Goal: Navigation & Orientation: Find specific page/section

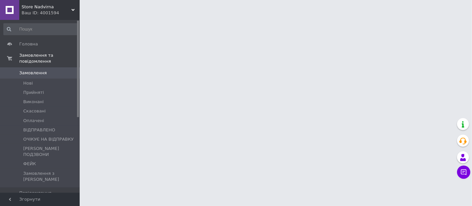
click at [39, 2] on div "Store Nadvirna Ваш ID: 4001594" at bounding box center [49, 10] width 60 height 20
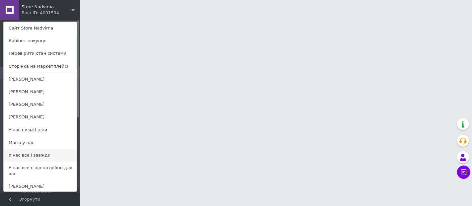
click at [41, 150] on link "У нас все і завжди" at bounding box center [40, 155] width 73 height 13
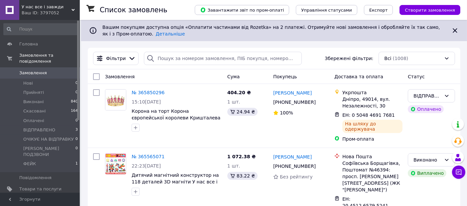
click at [42, 9] on span "У нас все і завжди" at bounding box center [47, 7] width 50 height 6
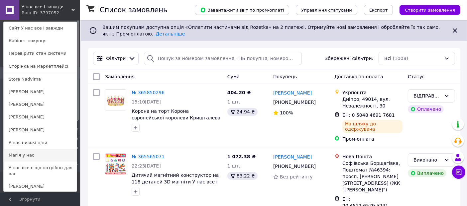
click at [21, 152] on link "Магія у нас" at bounding box center [40, 155] width 73 height 13
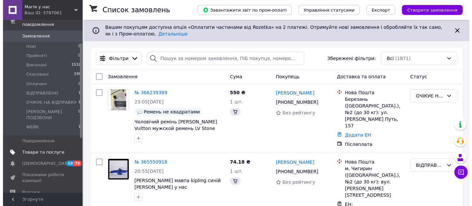
scroll to position [74, 0]
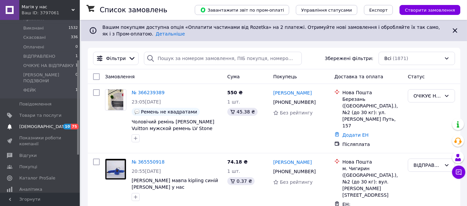
click at [35, 121] on link "Сповіщення 10 75" at bounding box center [41, 126] width 82 height 11
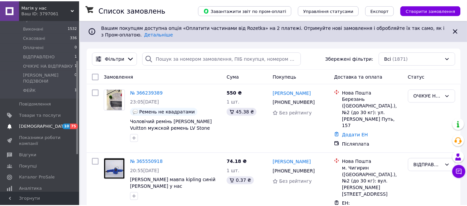
scroll to position [40, 0]
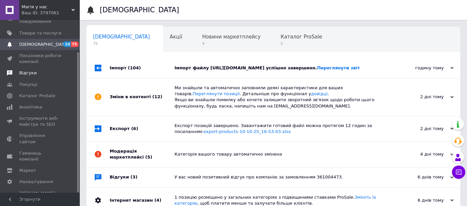
click at [36, 77] on link "Відгуки" at bounding box center [41, 72] width 82 height 11
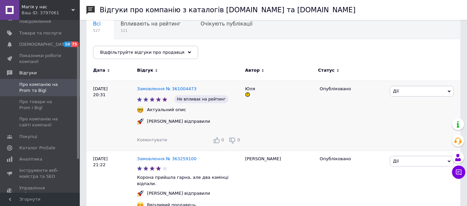
scroll to position [74, 0]
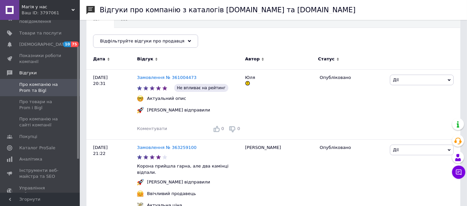
click at [44, 18] on div "Магія у нас Ваш ID: 3797061" at bounding box center [49, 10] width 60 height 20
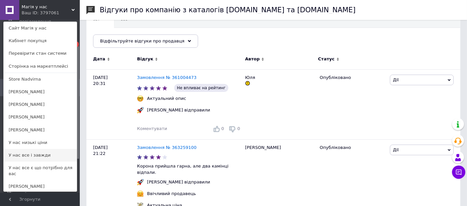
click at [48, 150] on link "У нас все і завжди" at bounding box center [40, 155] width 73 height 13
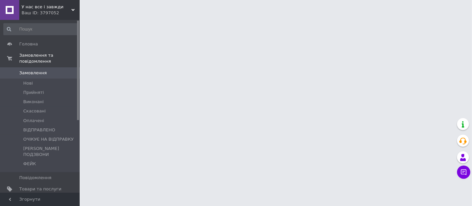
click at [57, 12] on div "Ваш ID: 3797052" at bounding box center [51, 13] width 58 height 6
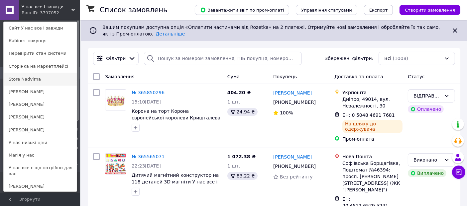
click at [31, 77] on link "Store Nadvirna" at bounding box center [40, 79] width 73 height 13
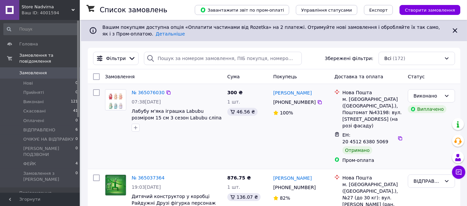
scroll to position [111, 0]
